Goal: Task Accomplishment & Management: Manage account settings

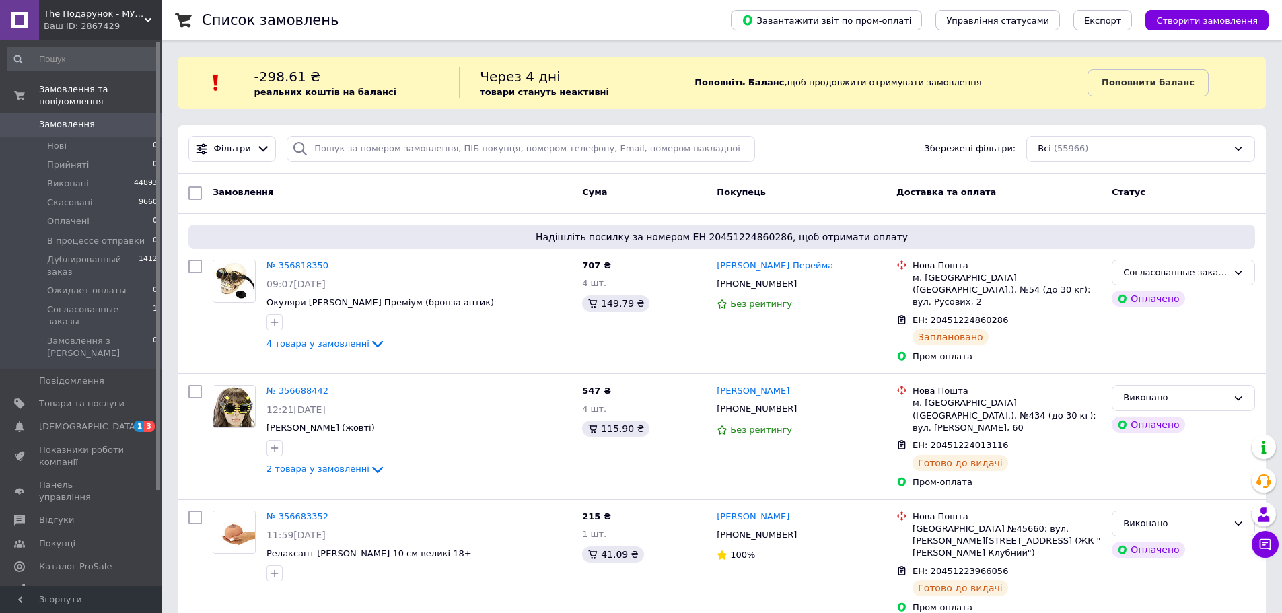
click at [61, 421] on span "[DEMOGRAPHIC_DATA]" at bounding box center [89, 427] width 100 height 12
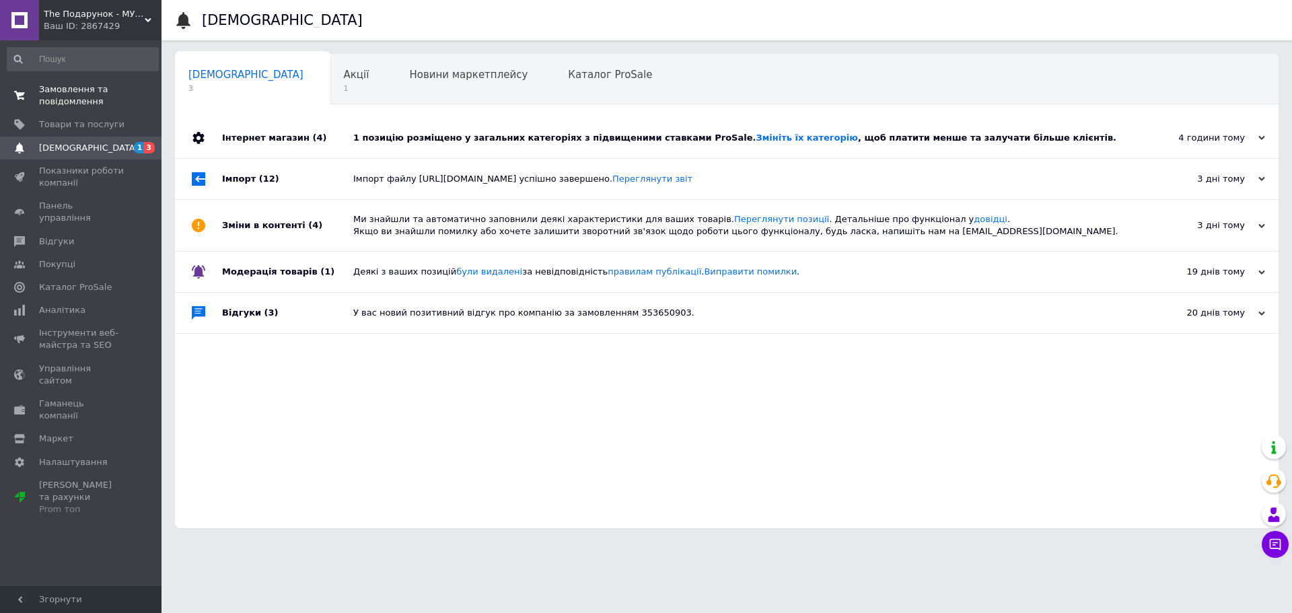
click at [95, 92] on span "Замовлення та повідомлення" at bounding box center [81, 95] width 85 height 24
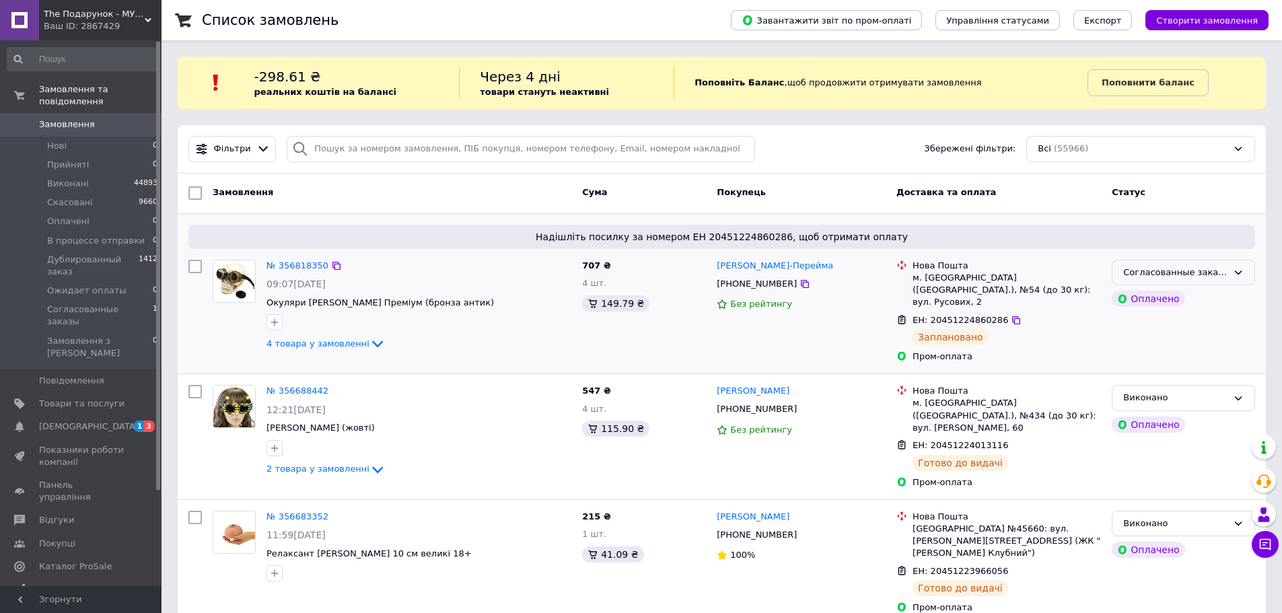
click at [1217, 275] on div "Согласованные заказы" at bounding box center [1175, 273] width 104 height 14
click at [1150, 325] on li "Виконано" at bounding box center [1183, 325] width 142 height 25
click at [352, 341] on span "4 товара у замовленні" at bounding box center [317, 343] width 103 height 10
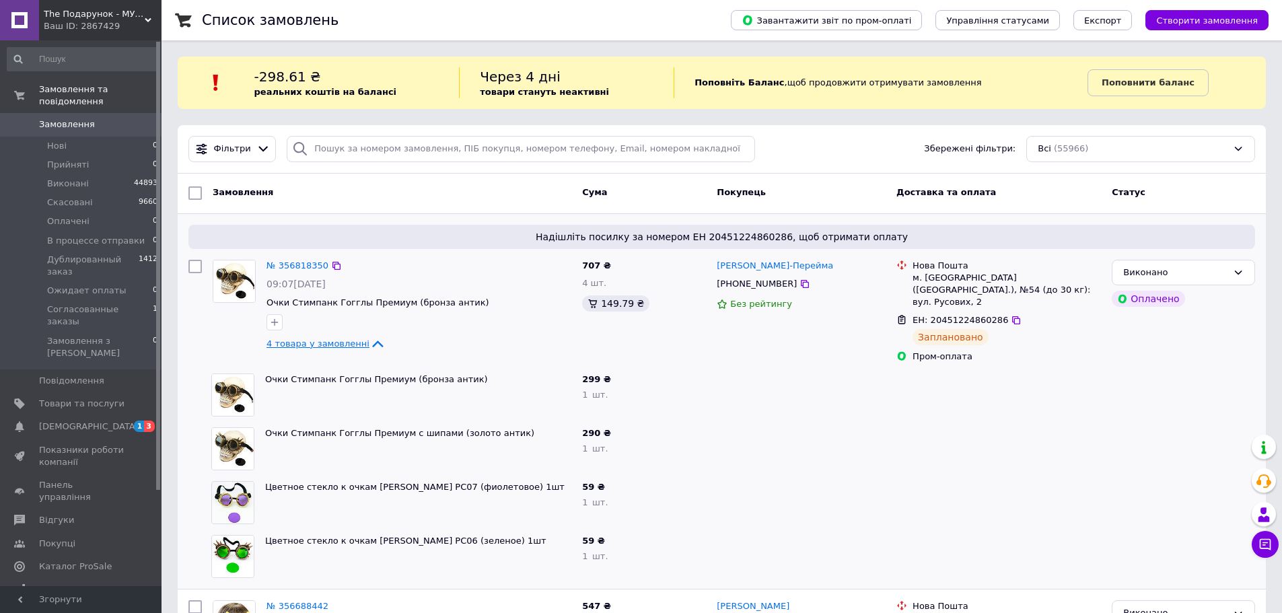
click at [352, 341] on span "4 товара у замовленні" at bounding box center [317, 343] width 103 height 10
